Goal: Find specific page/section: Find specific page/section

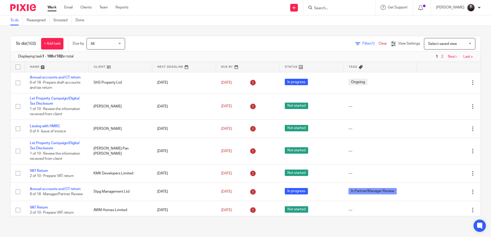
click at [327, 7] on input "Search" at bounding box center [337, 8] width 46 height 5
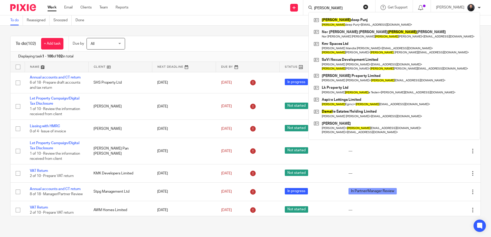
type input "kamal"
drag, startPoint x: 336, startPoint y: 6, endPoint x: 284, endPoint y: 4, distance: 52.2
click at [284, 4] on div "Send new email Create task Add client kamal Kamal deep Punj Kamal deep Punj < r…" at bounding box center [313, 7] width 355 height 15
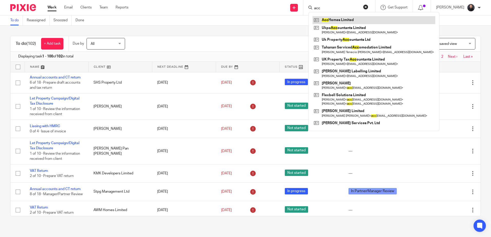
type input "acc"
click at [353, 17] on link at bounding box center [374, 20] width 123 height 8
